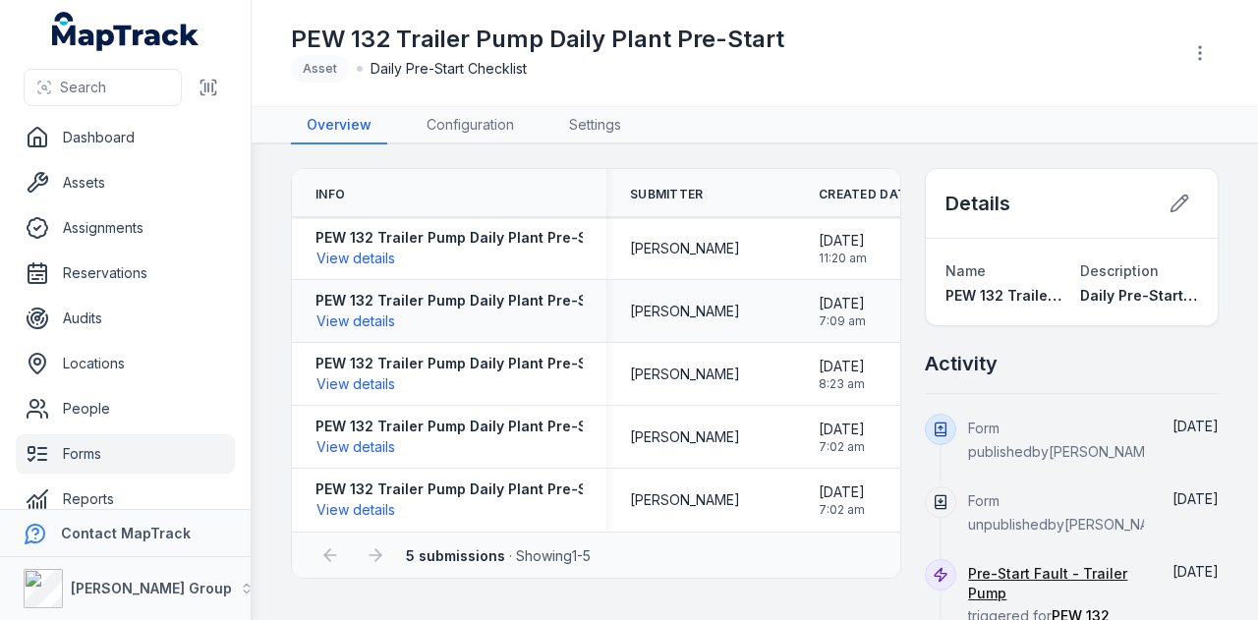
scroll to position [24, 0]
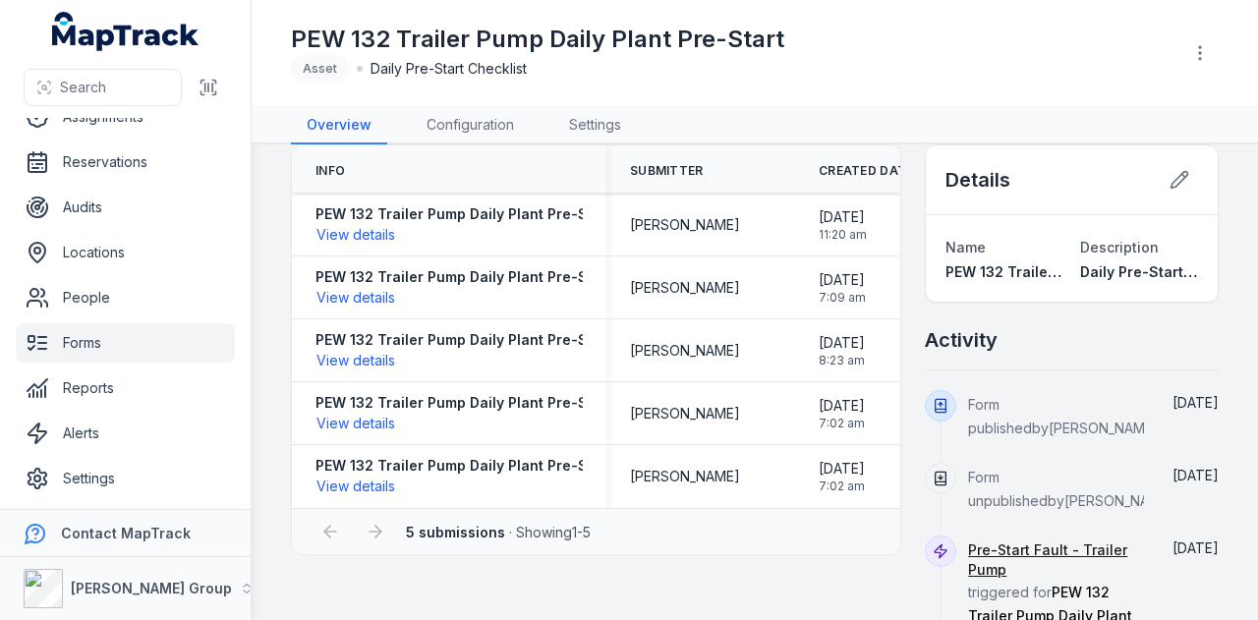
click at [122, 341] on link "Forms" at bounding box center [125, 342] width 219 height 39
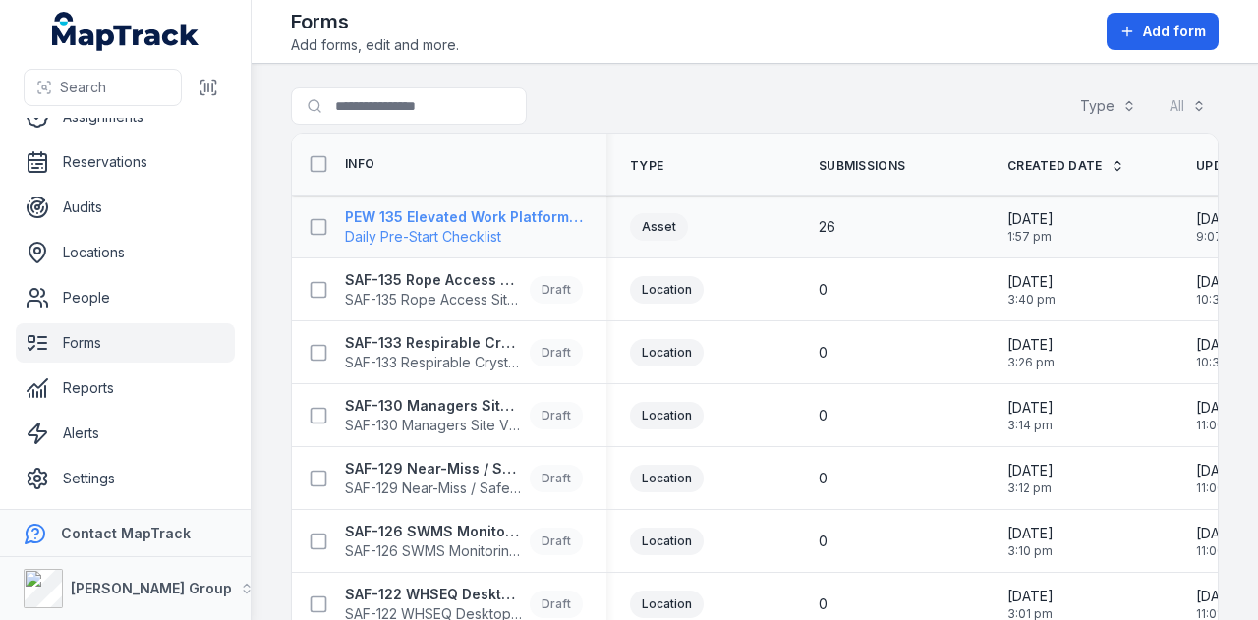
click at [480, 209] on strong "PEW 135 Elevated Work Platform Daily Pre-Start Checklist" at bounding box center [464, 217] width 238 height 20
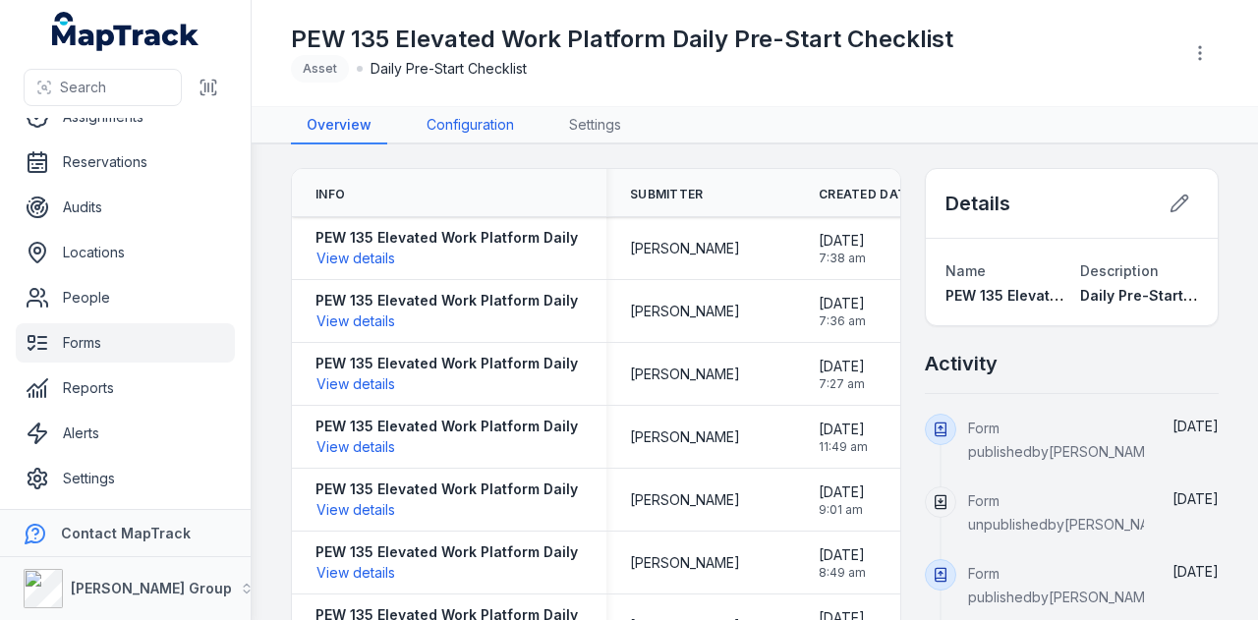
click at [485, 127] on link "Configuration" at bounding box center [470, 125] width 119 height 37
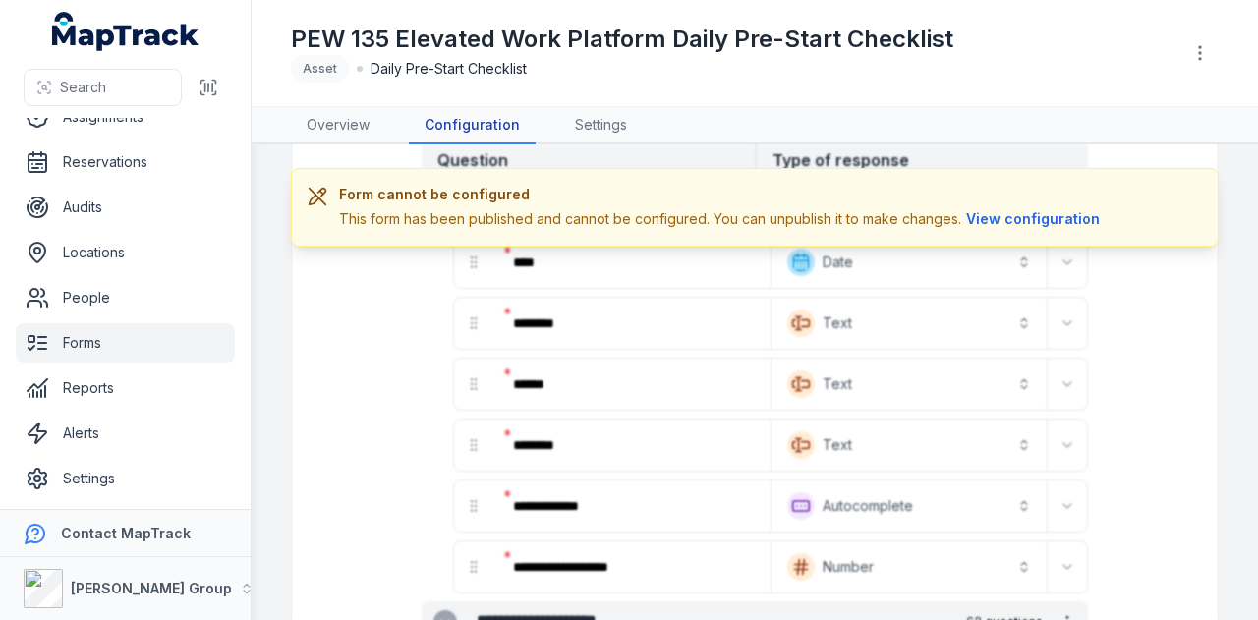
scroll to position [197, 0]
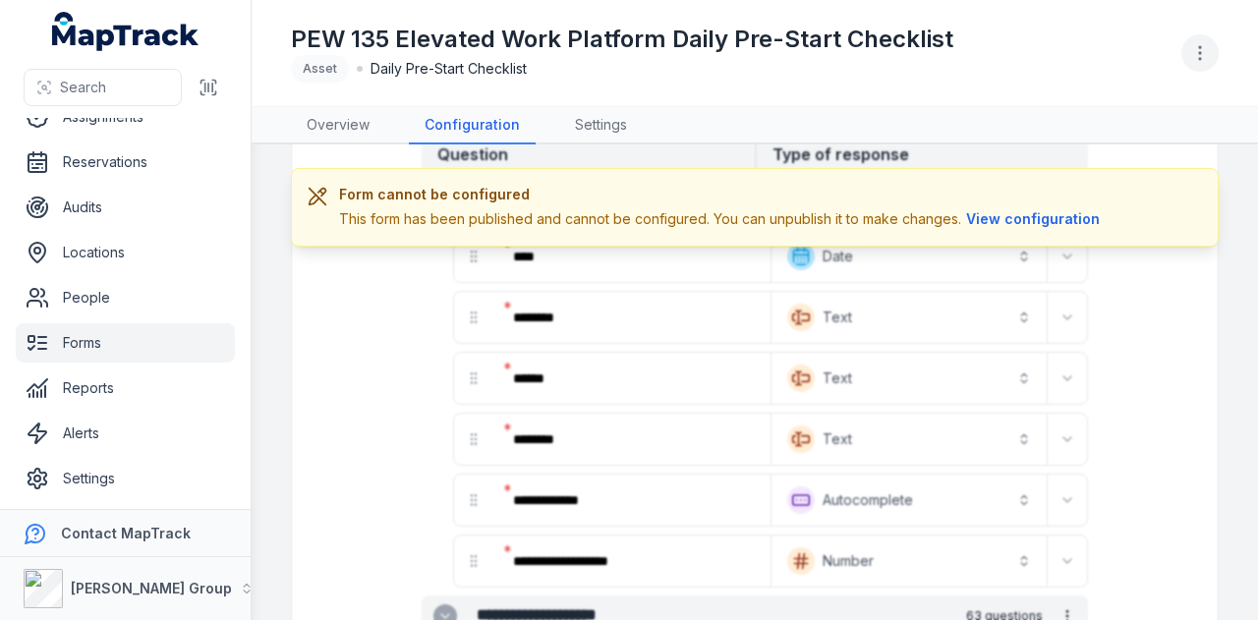
click at [1195, 63] on button "button" at bounding box center [1199, 52] width 37 height 37
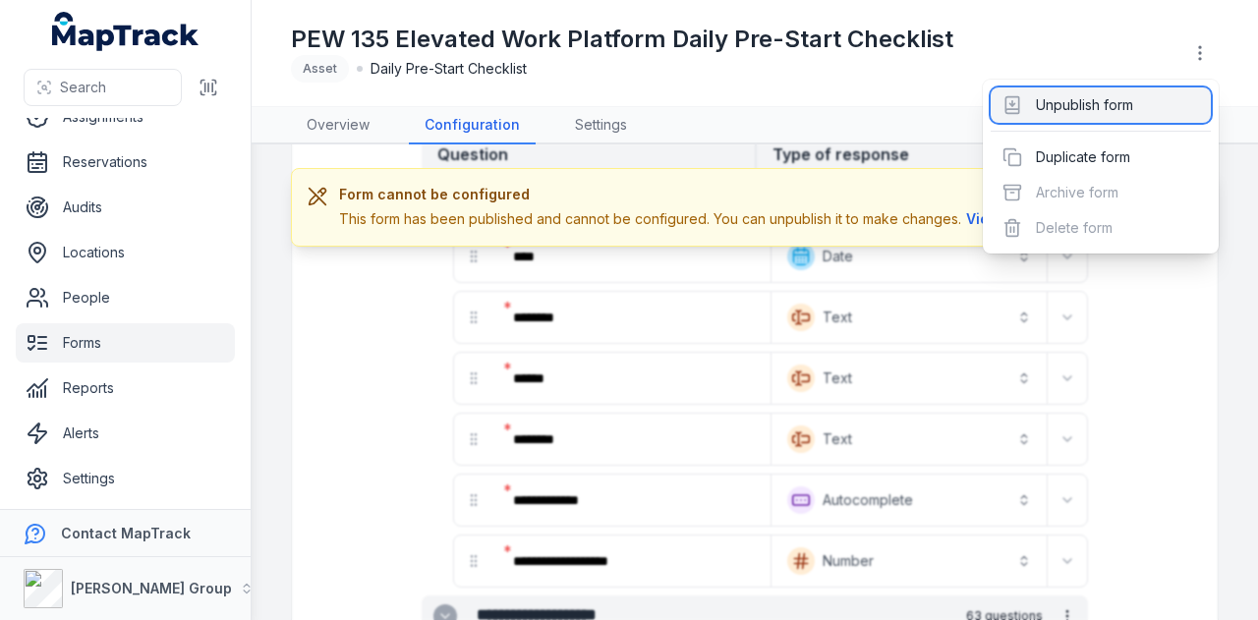
click at [1109, 108] on div "Unpublish form" at bounding box center [1101, 104] width 220 height 35
